Goal: Check status: Check status

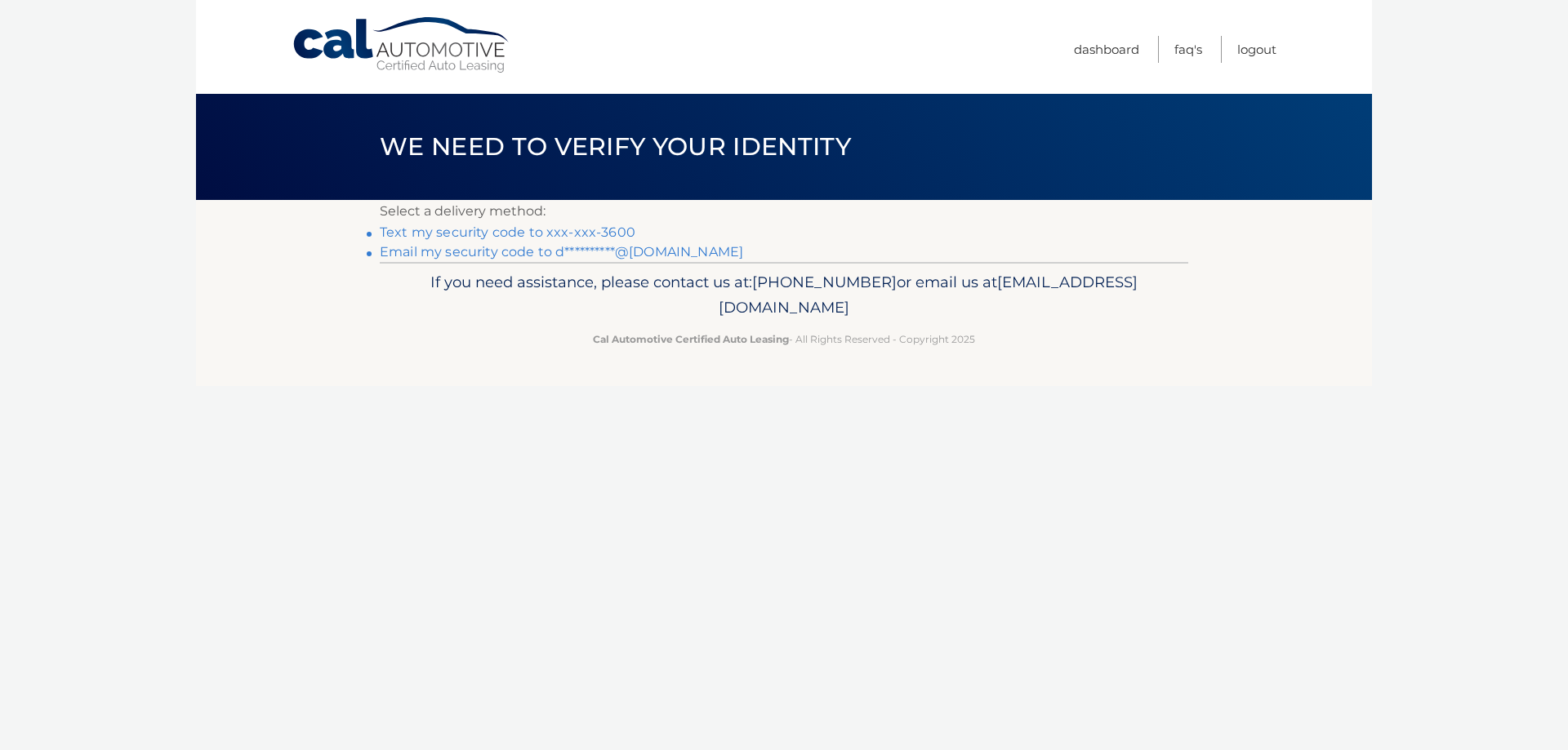
click at [615, 237] on link "Text my security code to xxx-xxx-3600" at bounding box center [508, 232] width 256 height 16
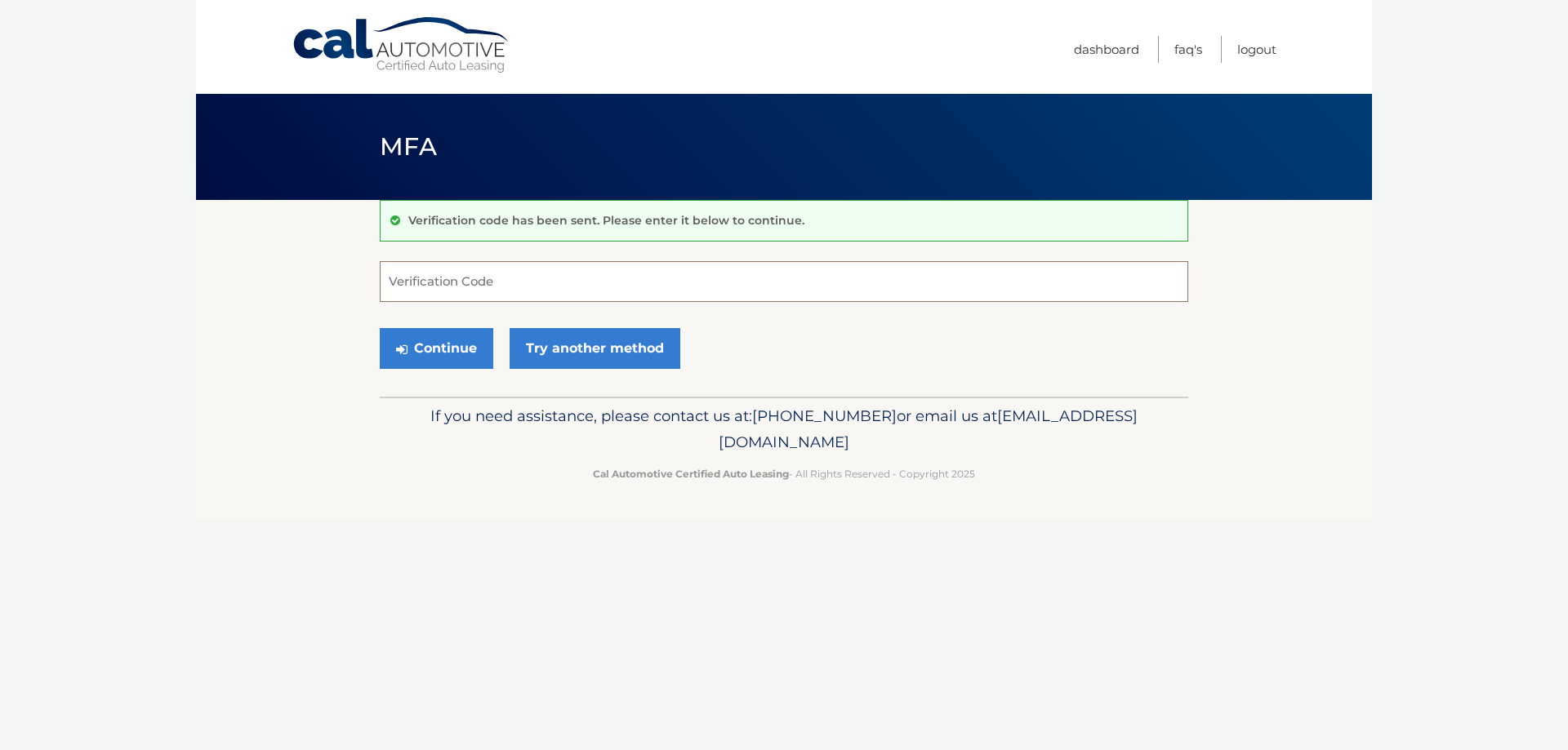
click at [614, 277] on input "Verification Code" at bounding box center [784, 282] width 808 height 40
type input "371223"
click at [455, 350] on button "Continue" at bounding box center [436, 349] width 113 height 40
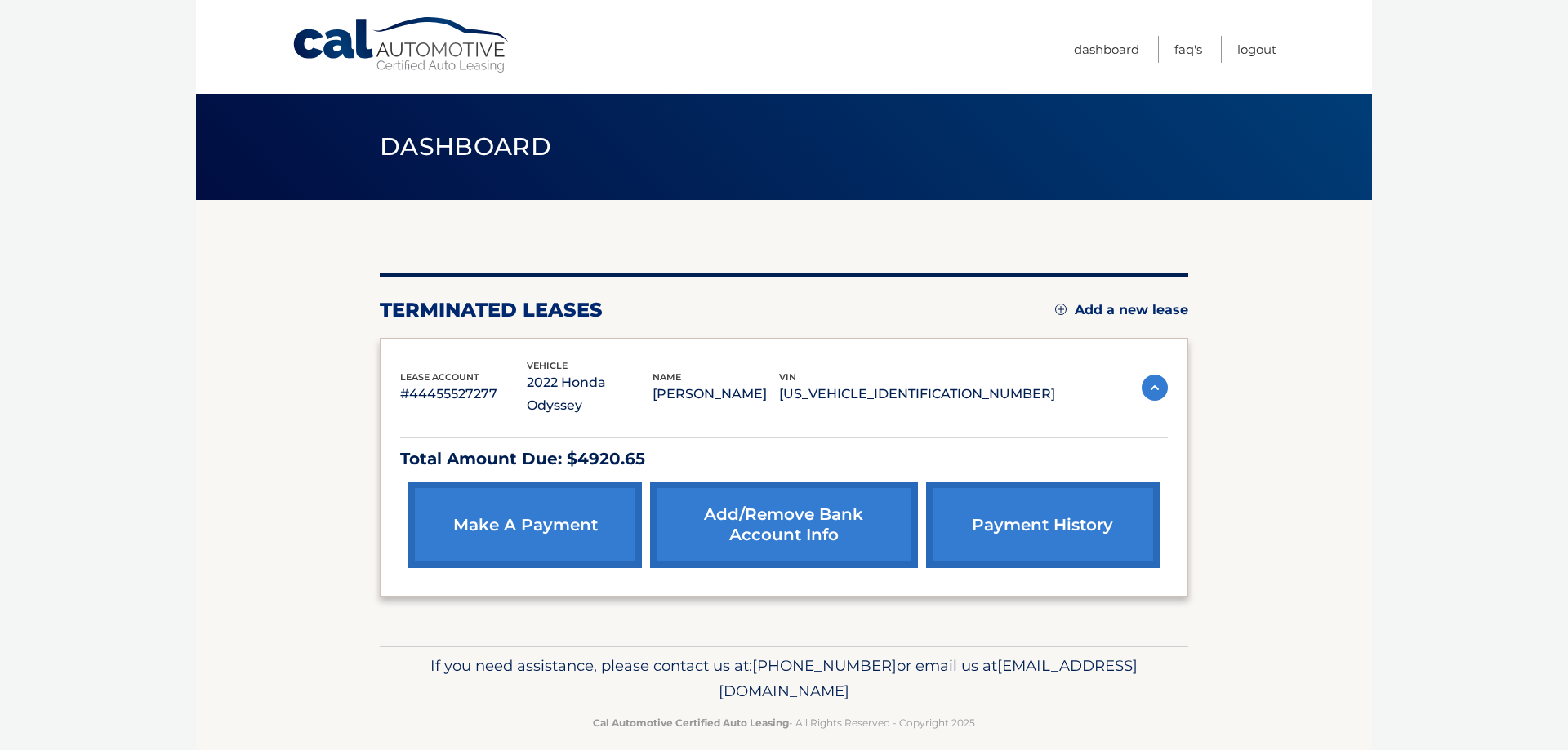
click at [619, 445] on p "Total Amount Due: $4920.65" at bounding box center [784, 459] width 768 height 29
click at [436, 445] on p "Total Amount Due: $4920.65" at bounding box center [784, 459] width 768 height 29
click at [1155, 375] on img at bounding box center [1155, 387] width 26 height 26
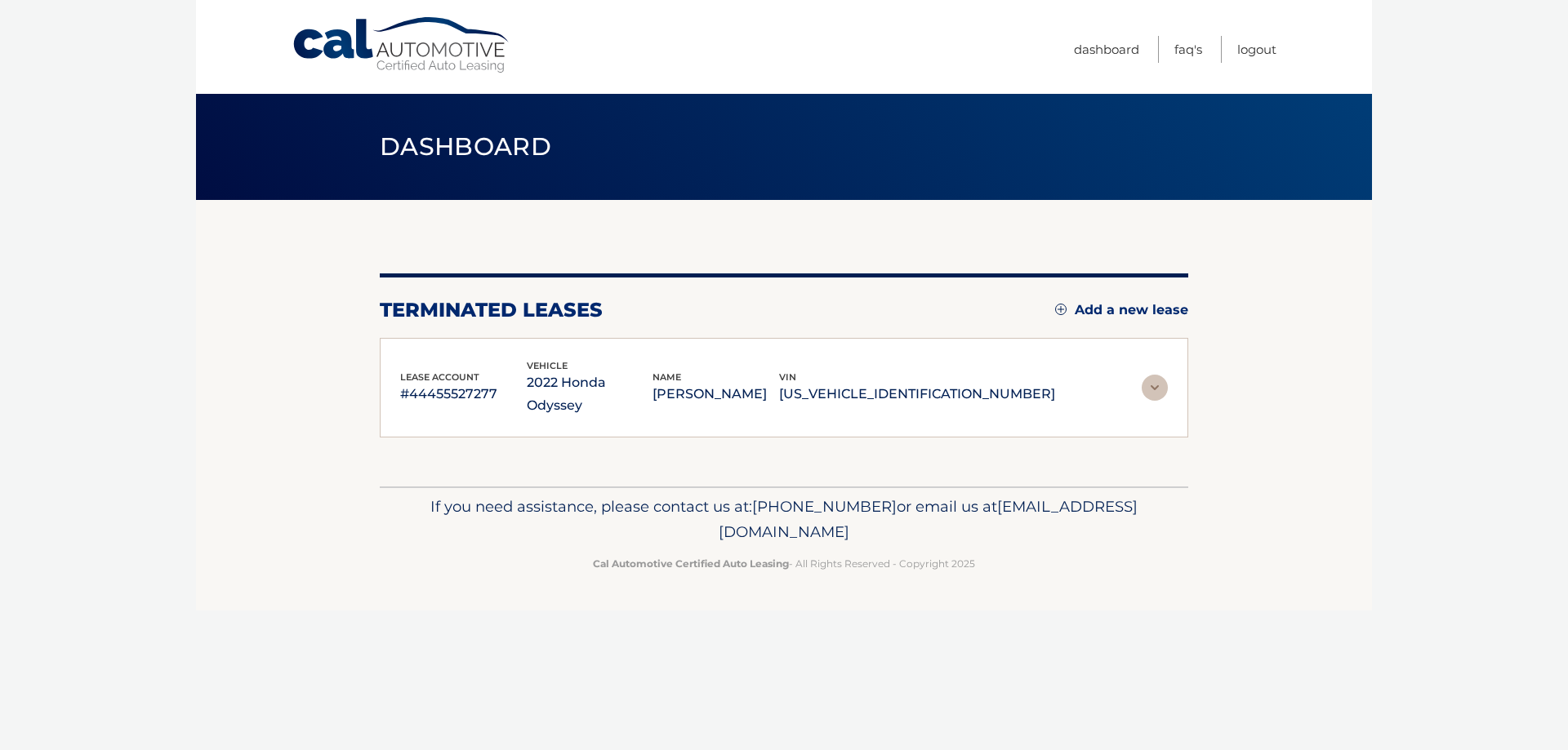
click at [1155, 375] on img at bounding box center [1155, 387] width 26 height 26
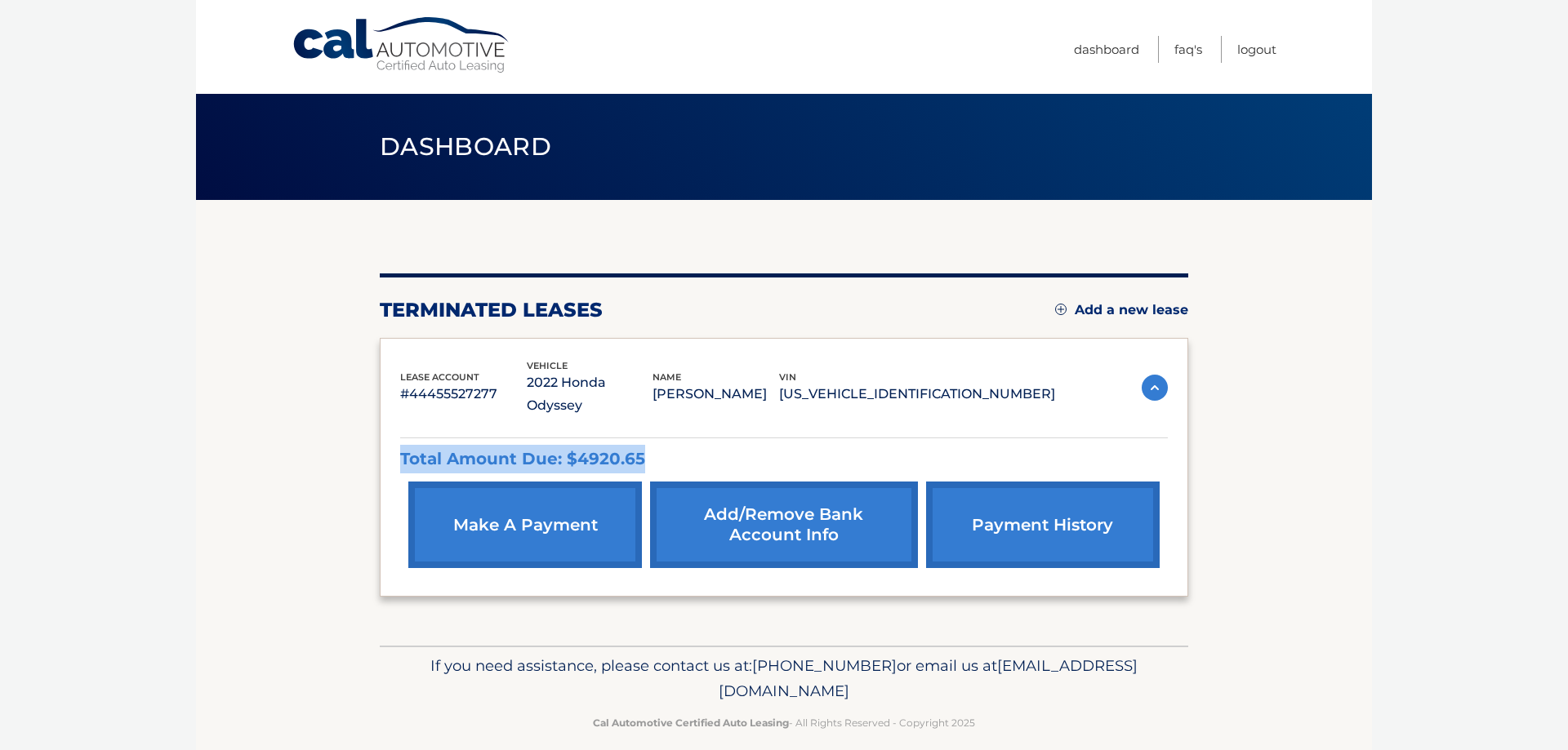
drag, startPoint x: 668, startPoint y: 433, endPoint x: 380, endPoint y: 412, distance: 288.8
click at [380, 412] on div "lease account #44455527277 vehicle 2022 Honda Odyssey name TZVI SHAPIRO vin 5FN…" at bounding box center [784, 467] width 808 height 260
click at [1299, 473] on section "You are registered for this site, but you haven't enrolled in online payments. …" at bounding box center [784, 422] width 1177 height 445
